Goal: Check status: Check status

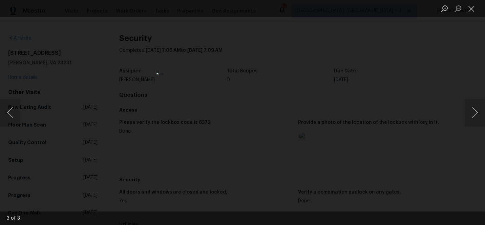
scroll to position [319, 0]
click at [474, 7] on button "Close lightbox" at bounding box center [471, 9] width 14 height 12
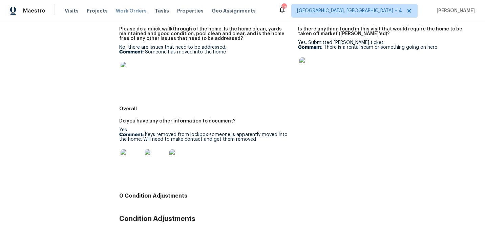
click at [121, 9] on span "Work Orders" at bounding box center [131, 10] width 31 height 7
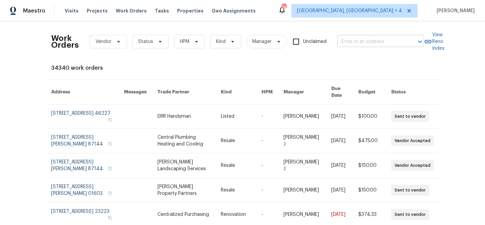
click at [362, 43] on input "text" at bounding box center [371, 42] width 68 height 10
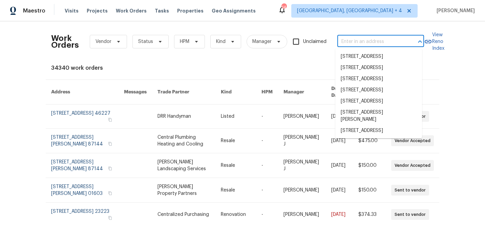
paste input "172 [PERSON_NAME] Dr"
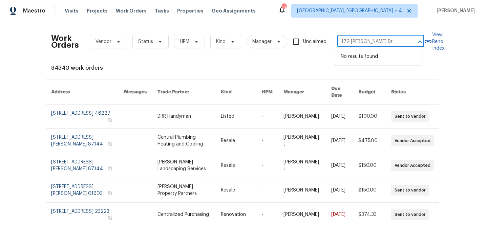
type input "172 [PERSON_NAME] Dr"
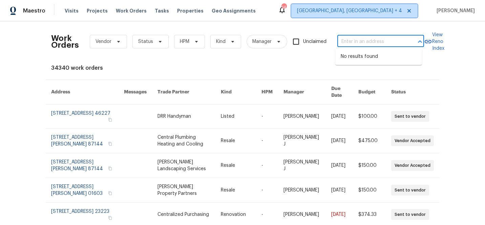
click at [402, 9] on span "[GEOGRAPHIC_DATA], [GEOGRAPHIC_DATA] + 4" at bounding box center [349, 10] width 105 height 7
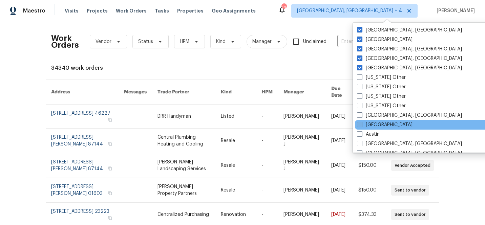
click at [360, 123] on span at bounding box center [359, 124] width 5 height 5
click at [360, 123] on input "[GEOGRAPHIC_DATA]" at bounding box center [359, 123] width 4 height 4
checkbox input "true"
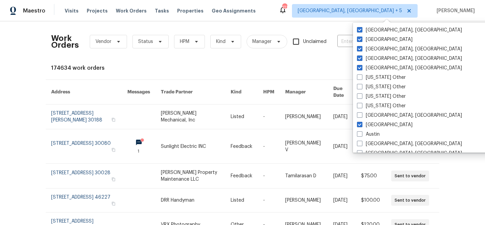
click at [316, 66] on div "174634 work orders" at bounding box center [242, 68] width 382 height 7
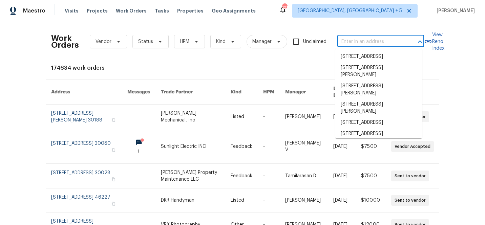
click at [356, 39] on input "text" at bounding box center [371, 42] width 68 height 10
paste input "172 [PERSON_NAME] Dr"
type input "172 [PERSON_NAME] Dr"
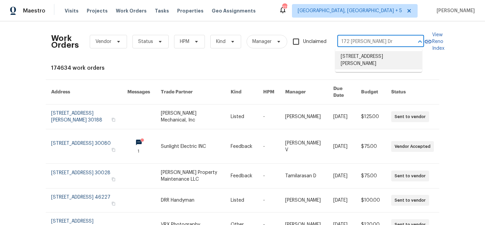
click at [360, 59] on li "[STREET_ADDRESS][PERSON_NAME]" at bounding box center [378, 60] width 87 height 18
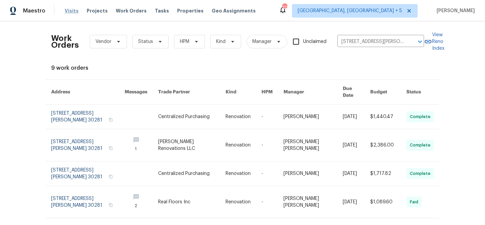
click at [66, 10] on span "Visits" at bounding box center [72, 10] width 14 height 7
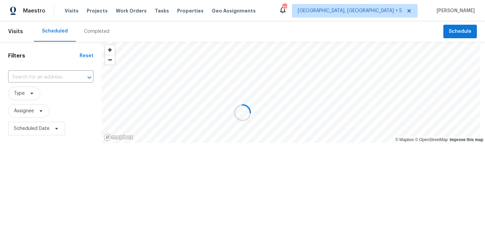
click at [92, 30] on div at bounding box center [242, 112] width 485 height 225
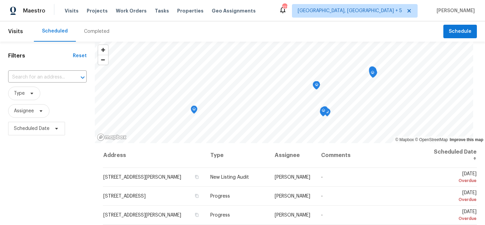
click at [92, 30] on div "Completed" at bounding box center [96, 31] width 25 height 7
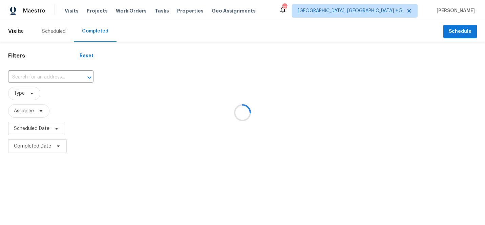
click at [53, 75] on div at bounding box center [242, 112] width 485 height 225
click at [53, 76] on div at bounding box center [242, 112] width 485 height 225
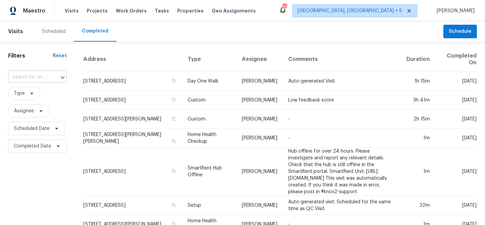
click at [50, 77] on div at bounding box center [58, 77] width 18 height 9
paste input "172 [PERSON_NAME] Dr"
type input "172 [PERSON_NAME] Dr"
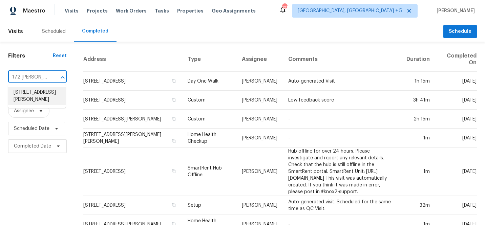
click at [39, 102] on li "[STREET_ADDRESS][PERSON_NAME]" at bounding box center [37, 96] width 58 height 18
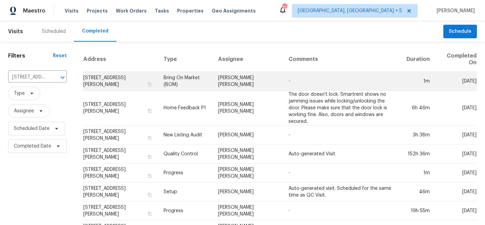
click at [243, 80] on td "[PERSON_NAME] [PERSON_NAME]" at bounding box center [248, 81] width 70 height 19
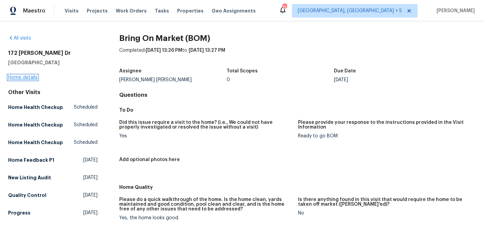
click at [33, 75] on link "Home details" at bounding box center [22, 77] width 29 height 5
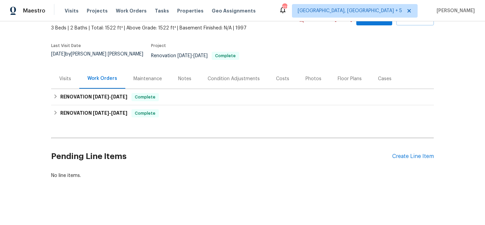
scroll to position [39, 0]
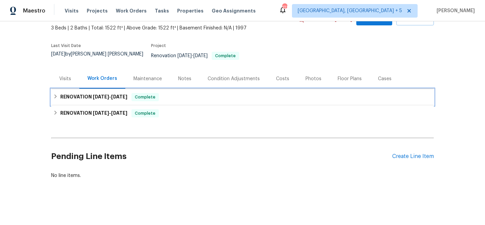
click at [53, 94] on icon at bounding box center [55, 96] width 5 height 5
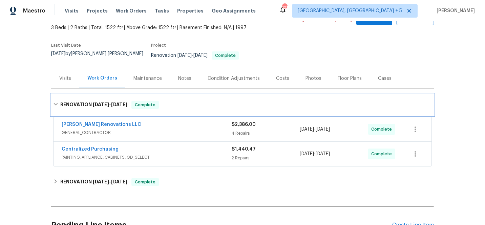
click at [53, 101] on div "RENOVATION [DATE] - [DATE] Complete" at bounding box center [242, 105] width 378 height 8
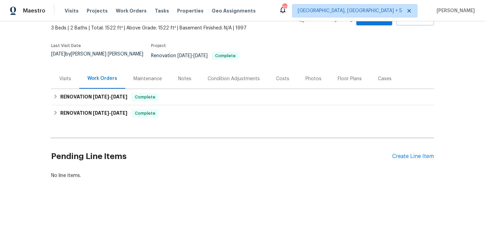
click at [63, 75] on div "Visits" at bounding box center [65, 78] width 12 height 7
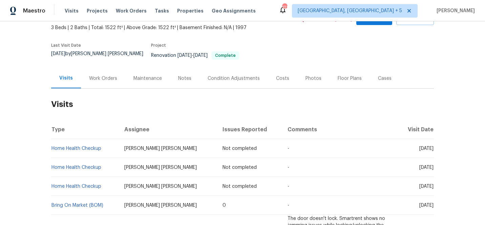
click at [153, 75] on div "Maintenance" at bounding box center [147, 78] width 28 height 7
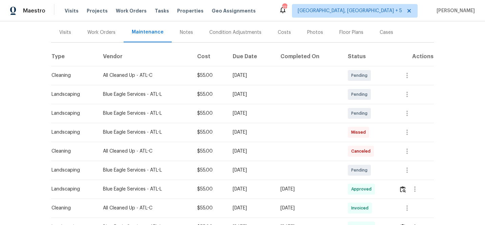
scroll to position [89, 0]
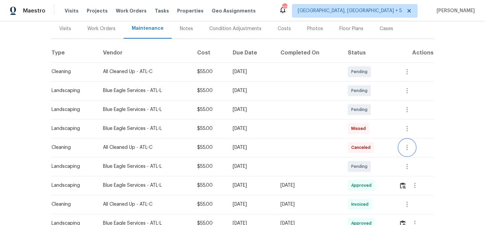
click at [408, 143] on icon "button" at bounding box center [407, 147] width 8 height 8
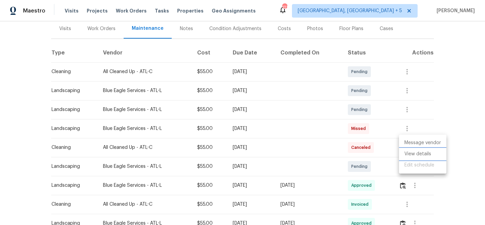
click at [412, 154] on li "View details" at bounding box center [422, 154] width 47 height 11
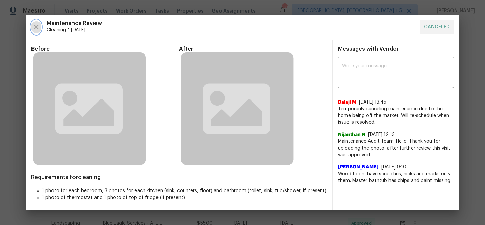
click at [36, 21] on button "button" at bounding box center [36, 27] width 10 height 14
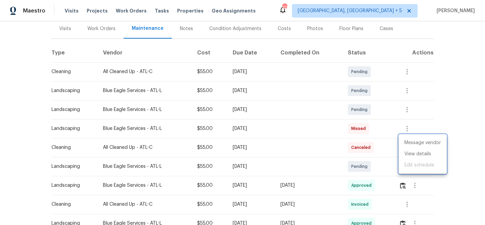
click at [315, 120] on div at bounding box center [242, 112] width 485 height 225
